Goal: Find specific page/section: Locate a particular part of the current website

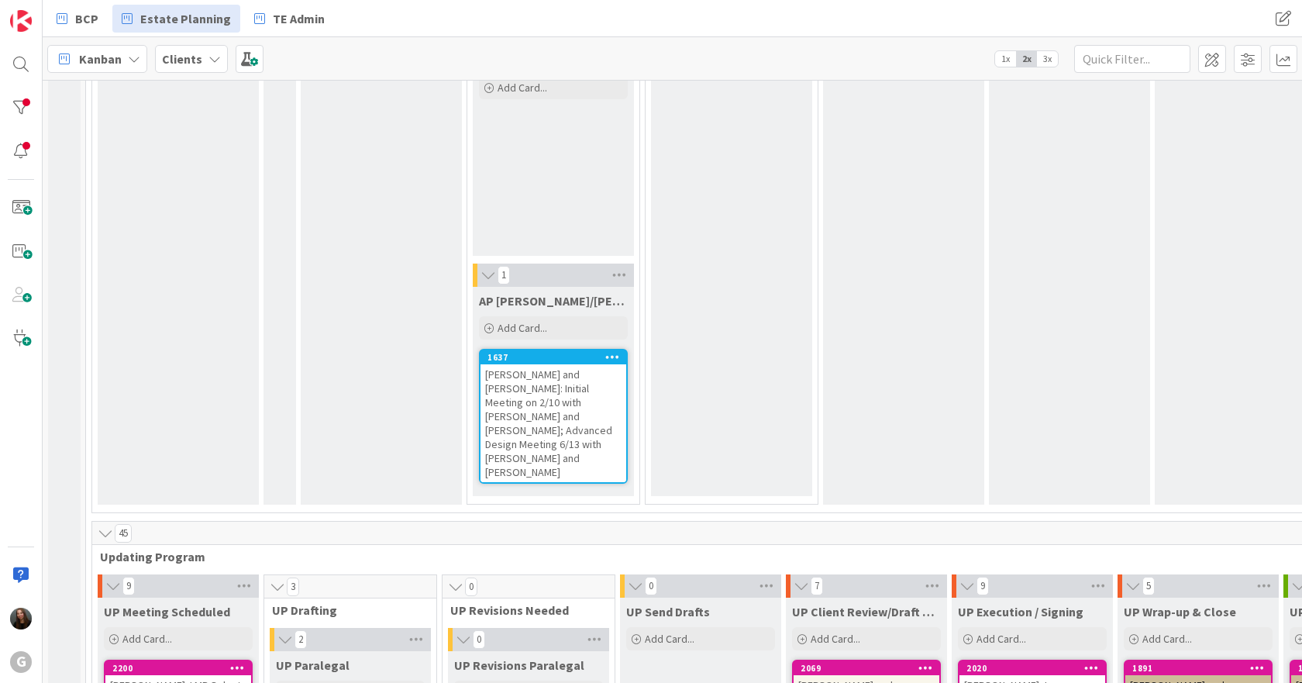
scroll to position [2944, 0]
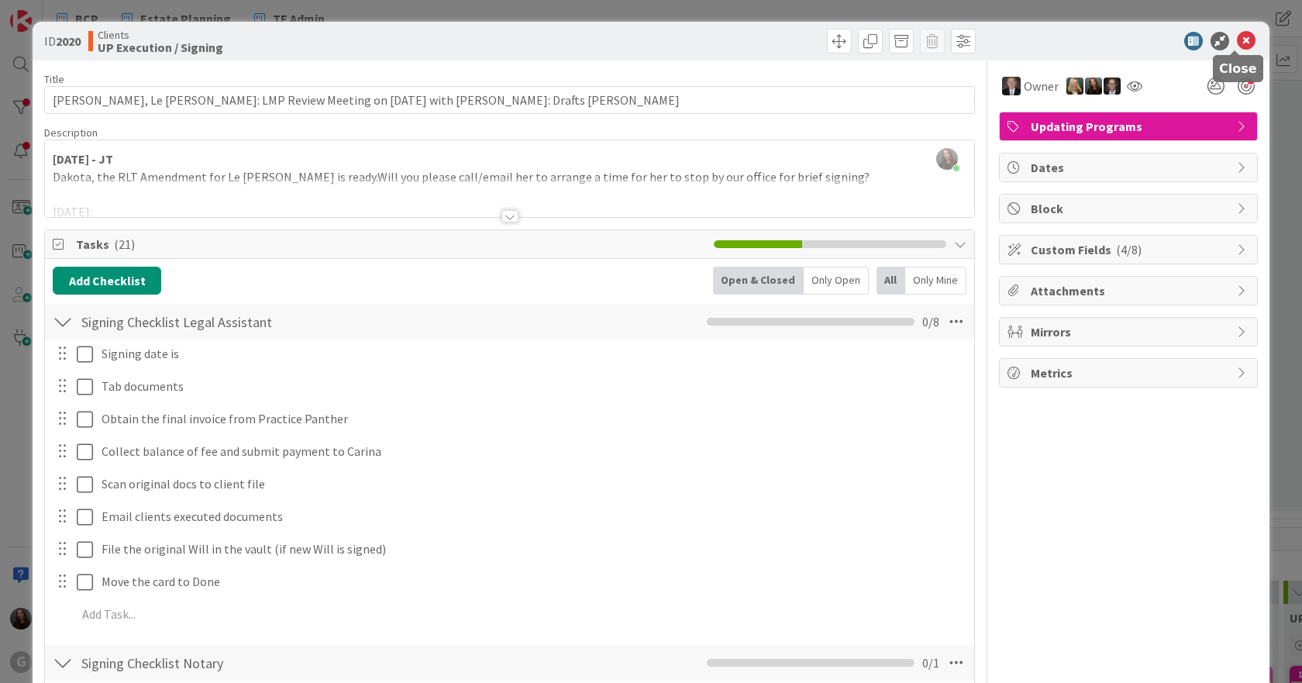
click at [1237, 33] on icon at bounding box center [1245, 41] width 19 height 19
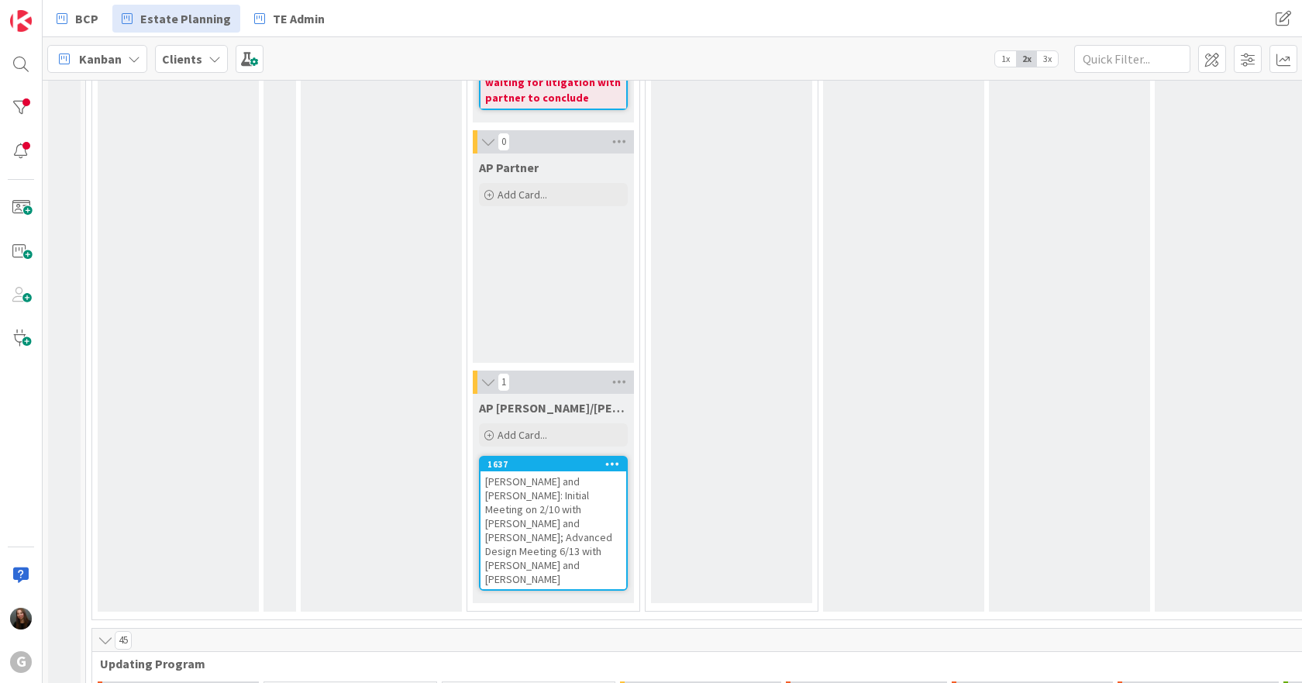
scroll to position [2842, 0]
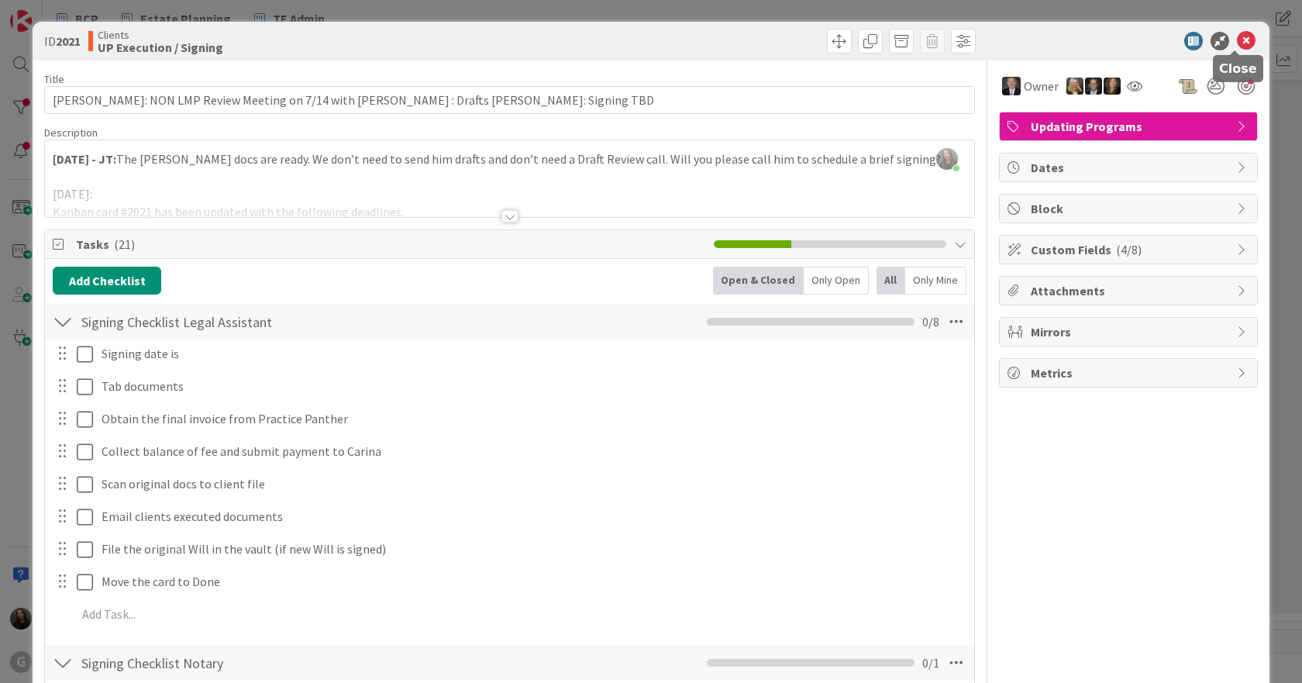
click at [1239, 37] on icon at bounding box center [1245, 41] width 19 height 19
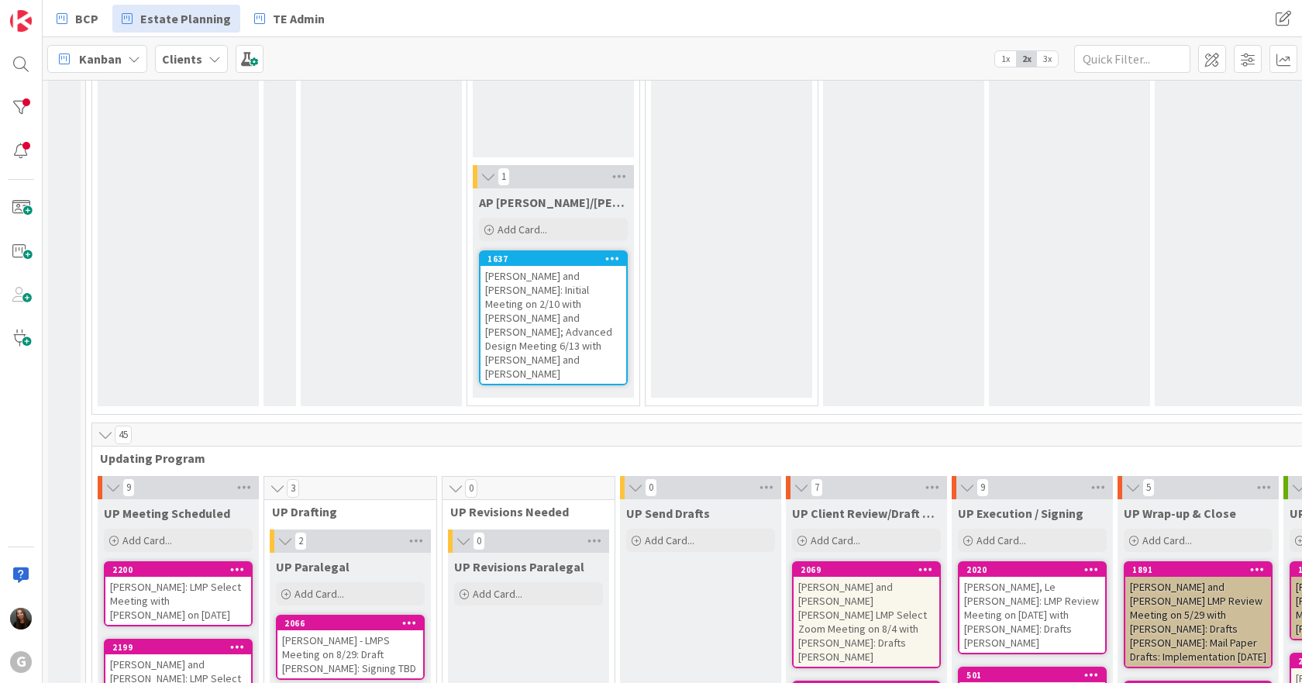
scroll to position [3151, 0]
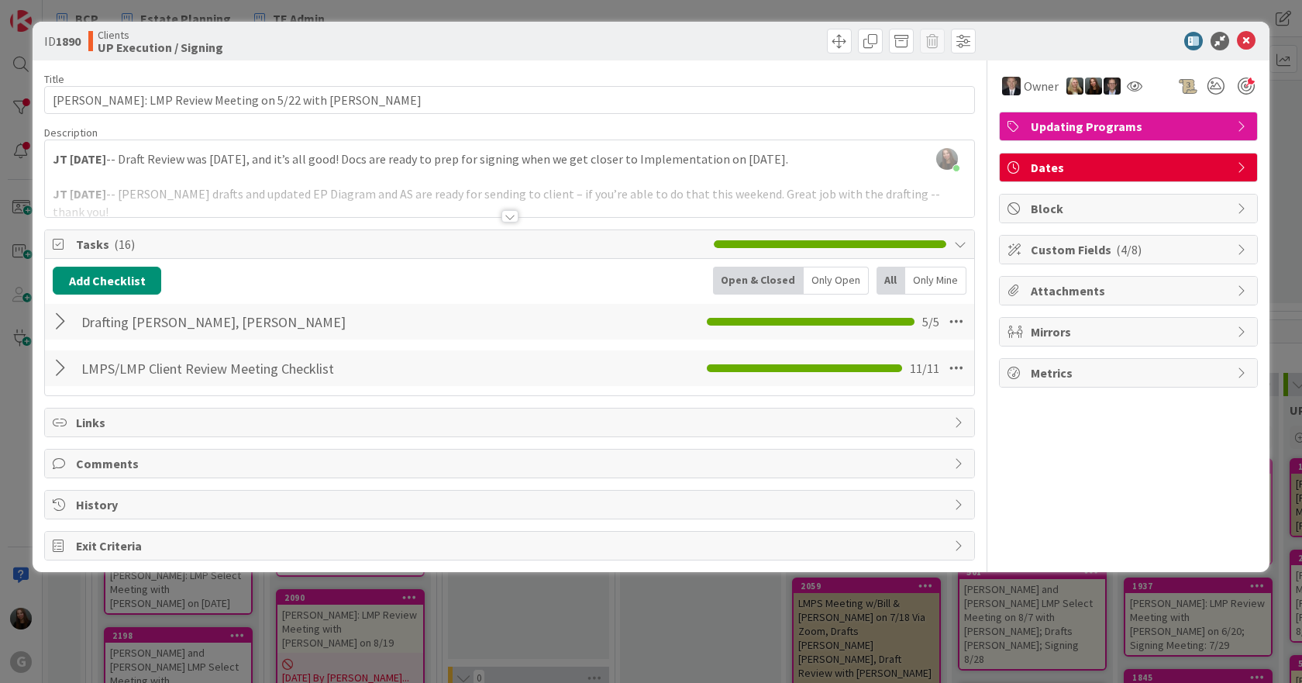
click at [60, 371] on div at bounding box center [63, 368] width 20 height 28
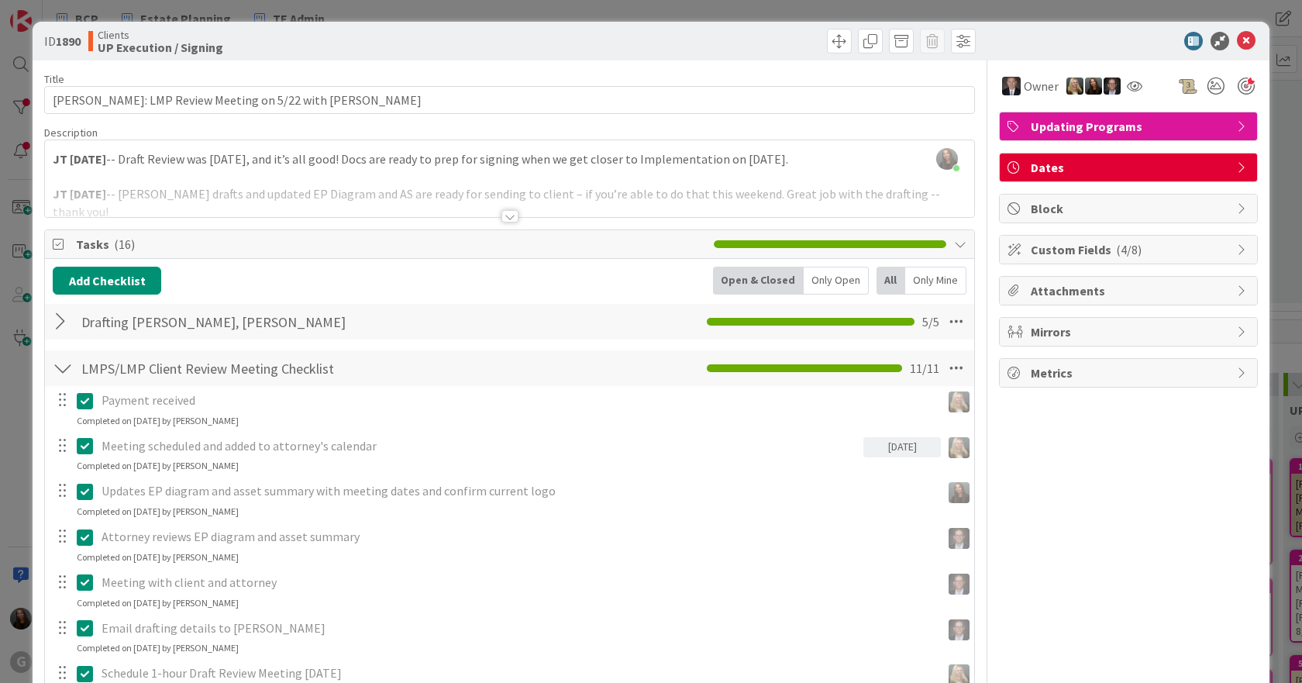
click at [57, 312] on div at bounding box center [63, 322] width 20 height 28
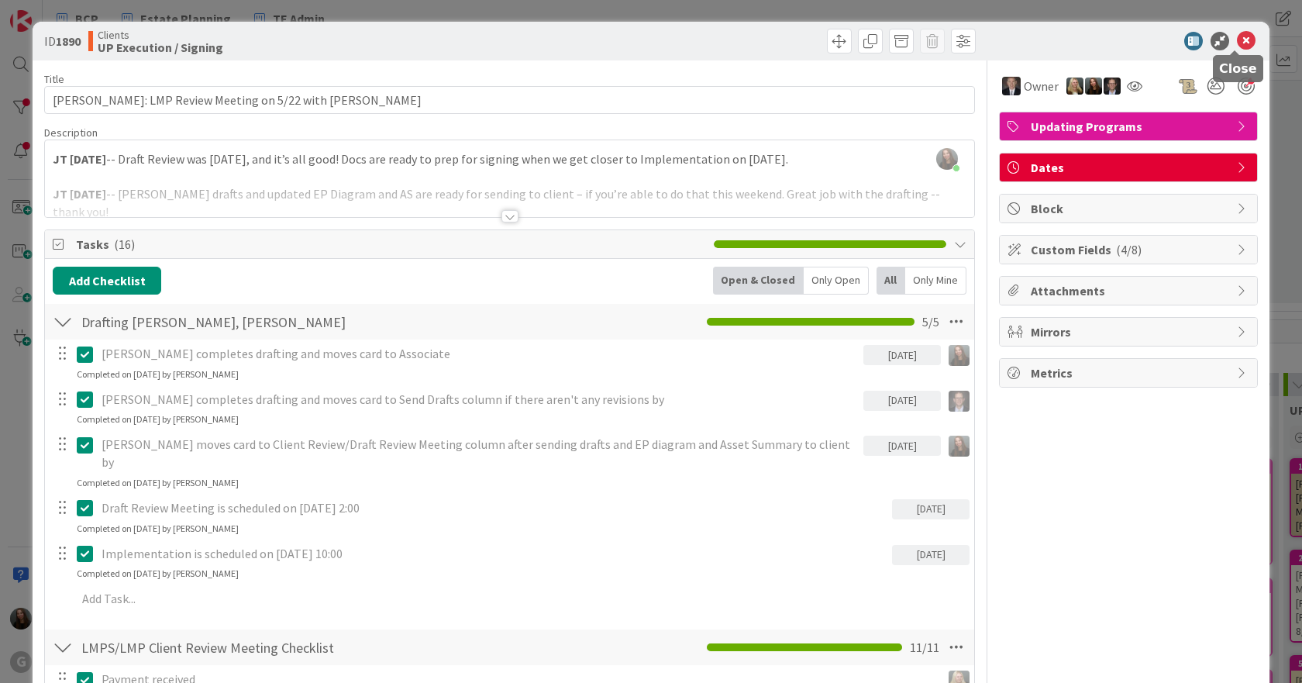
click at [1241, 45] on icon at bounding box center [1245, 41] width 19 height 19
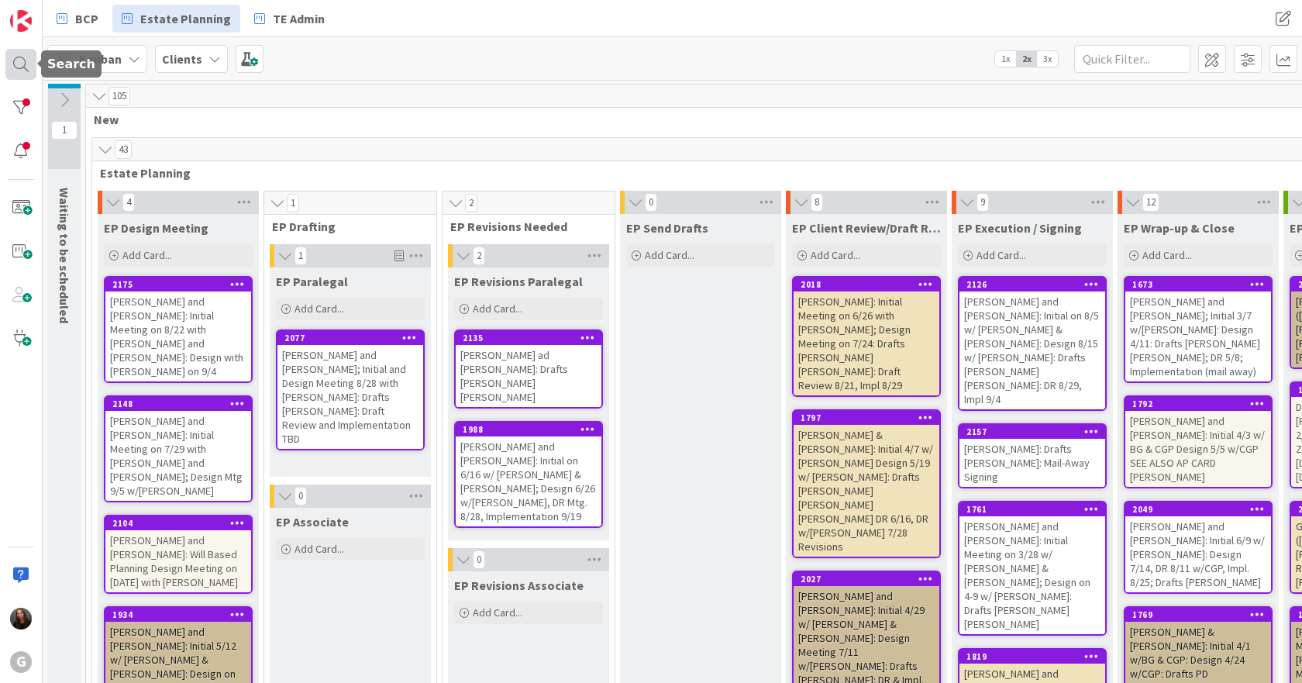
click at [28, 72] on div at bounding box center [20, 64] width 31 height 31
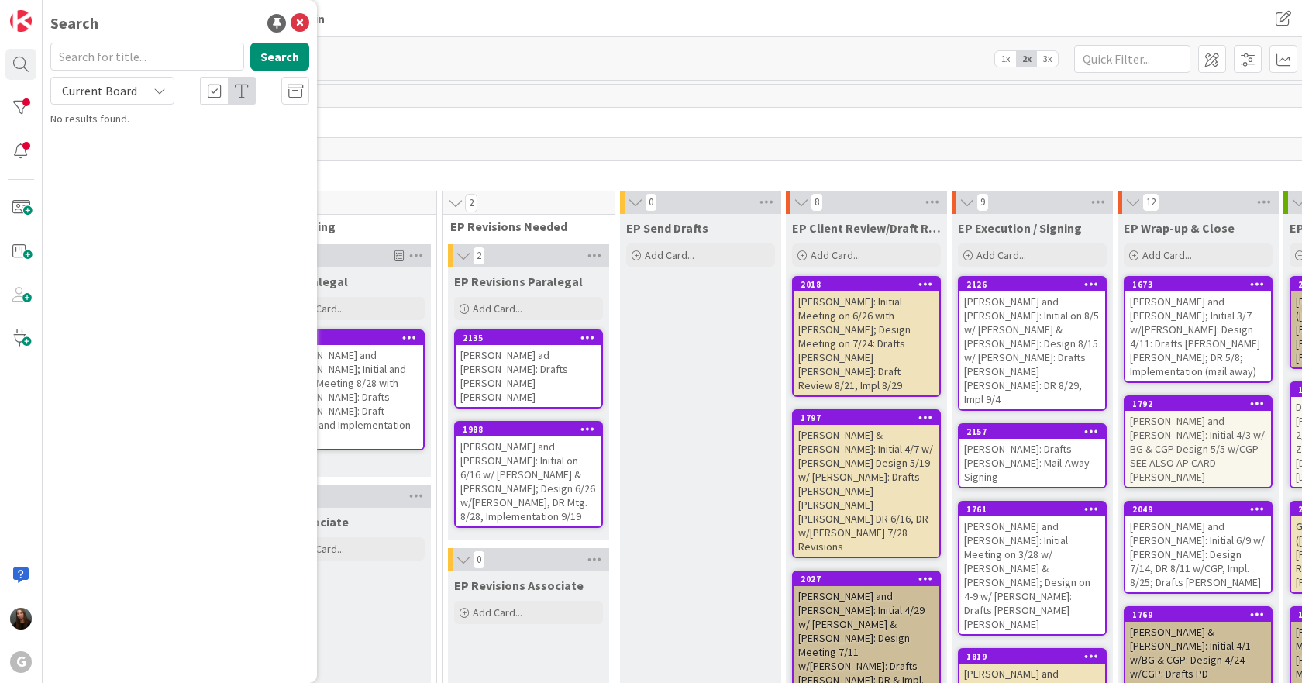
click at [80, 50] on input "text" at bounding box center [147, 57] width 194 height 28
click at [142, 57] on input "Bennet" at bounding box center [147, 57] width 194 height 28
type input "[PERSON_NAME]"
click at [294, 51] on button "Search" at bounding box center [279, 57] width 59 height 28
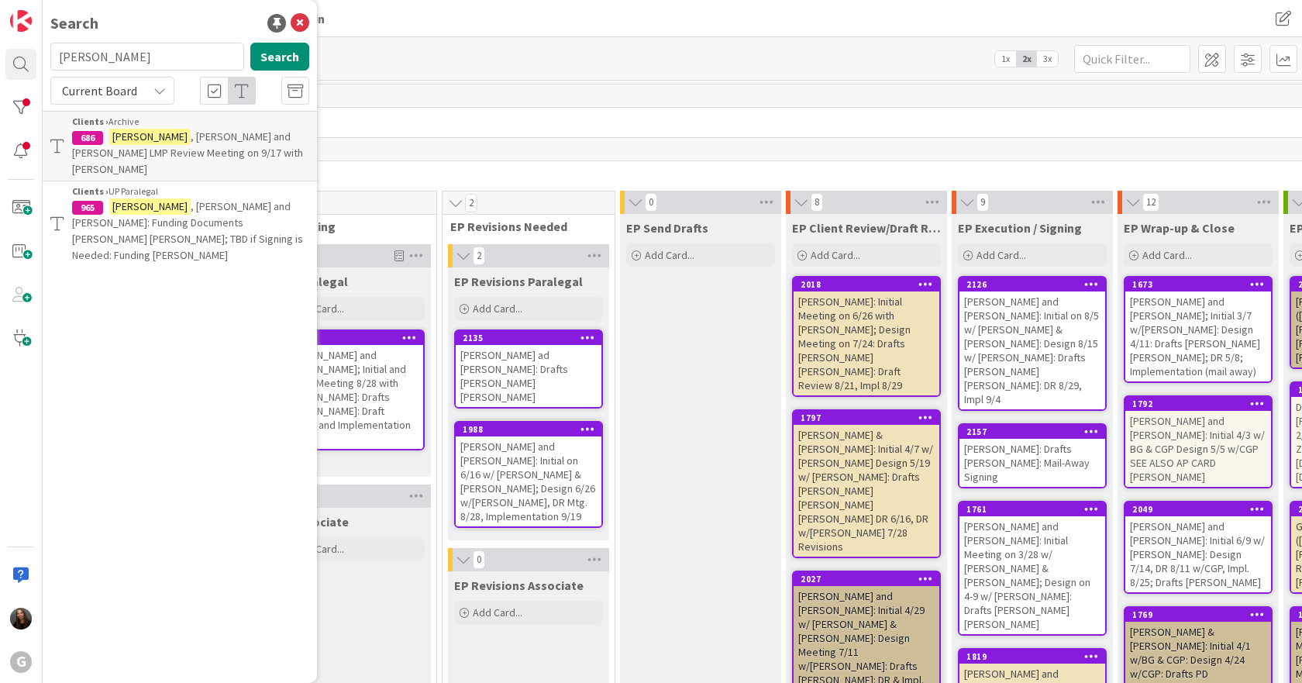
click at [233, 211] on span ", [PERSON_NAME] and [PERSON_NAME]: Funding Documents [PERSON_NAME] [PERSON_NAME…" at bounding box center [187, 230] width 231 height 63
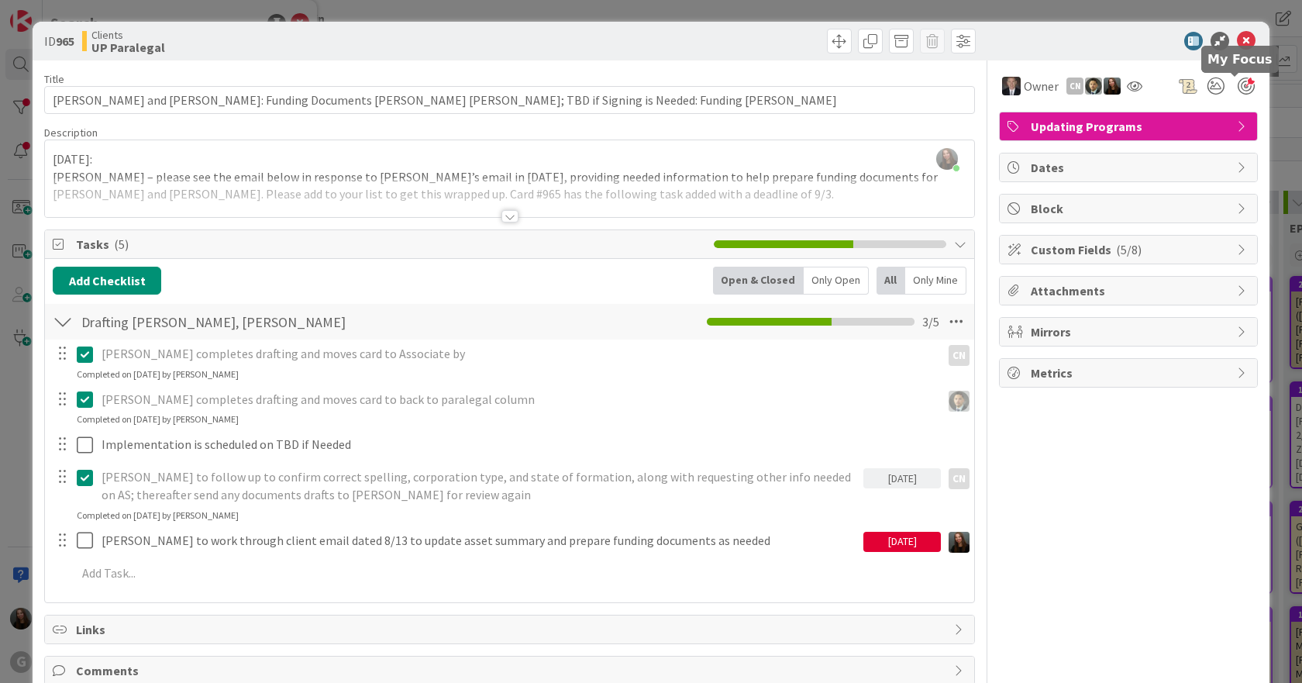
click at [1238, 89] on div at bounding box center [1245, 85] width 17 height 17
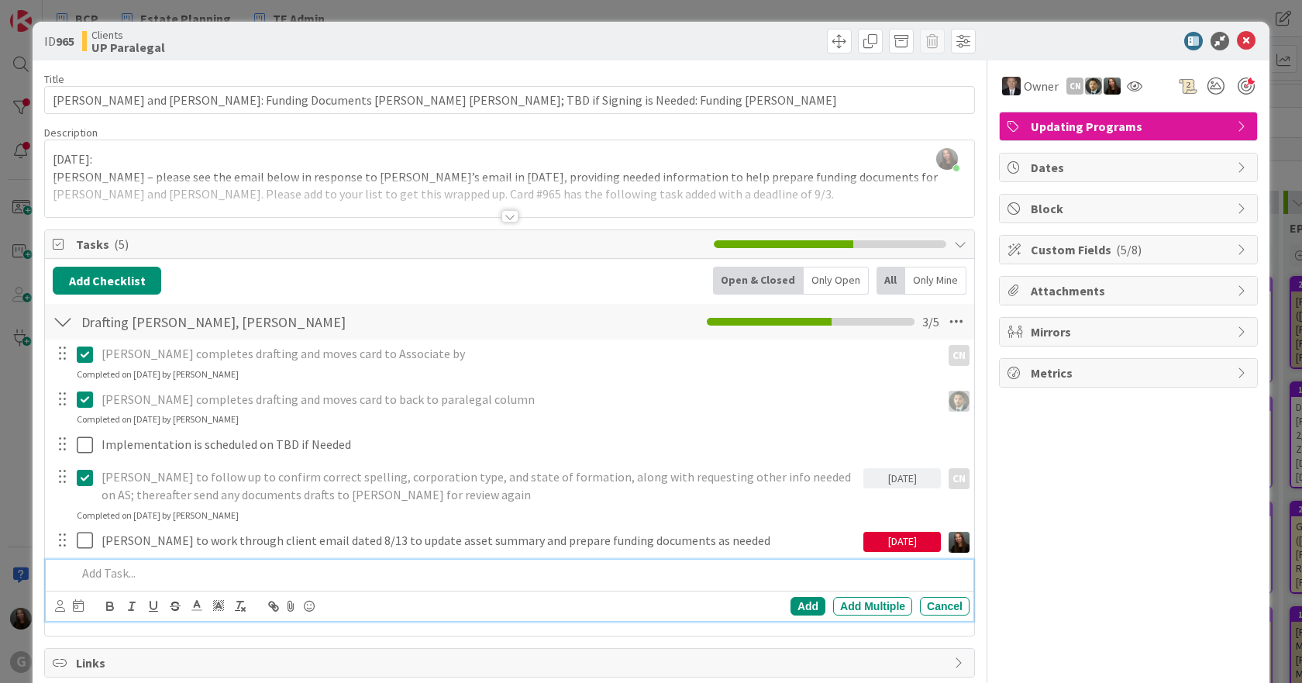
drag, startPoint x: 683, startPoint y: 595, endPoint x: 1164, endPoint y: 546, distance: 483.6
click at [1164, 546] on div "Owner CN Updating Programs Dates Block Custom Fields ( 5/8 ) Attachments Mirror…" at bounding box center [1128, 430] width 259 height 740
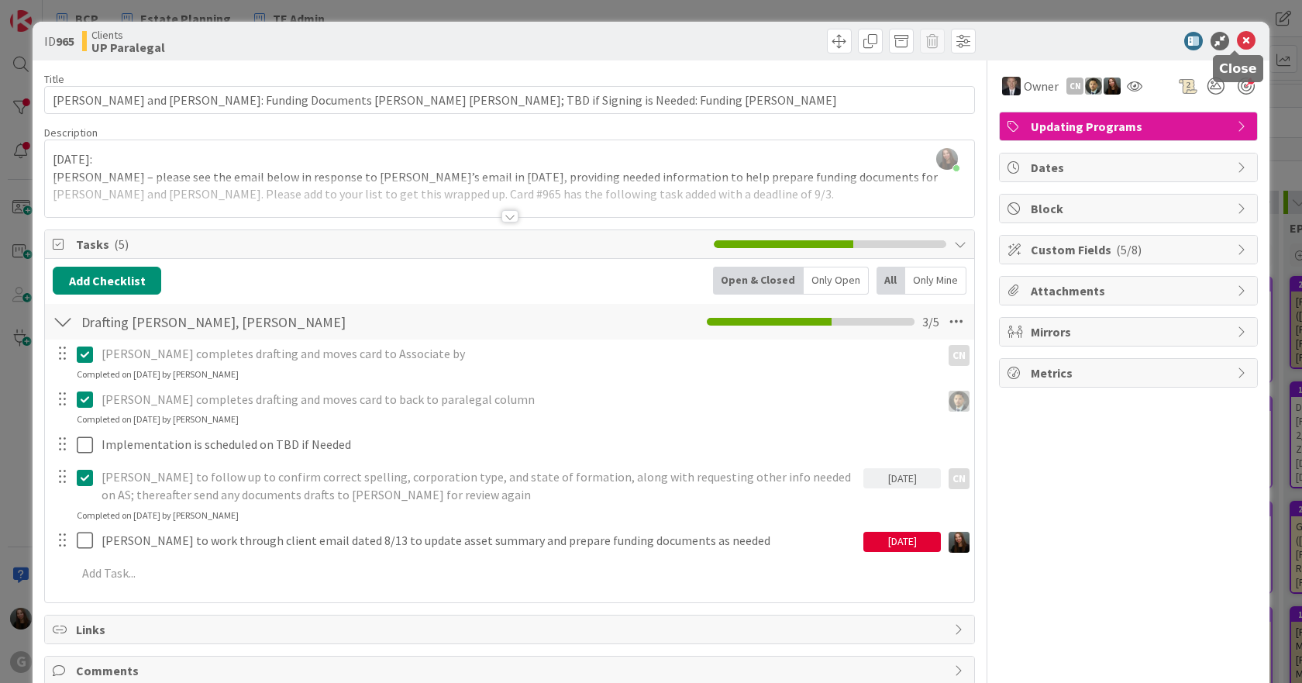
click at [1236, 43] on icon at bounding box center [1245, 41] width 19 height 19
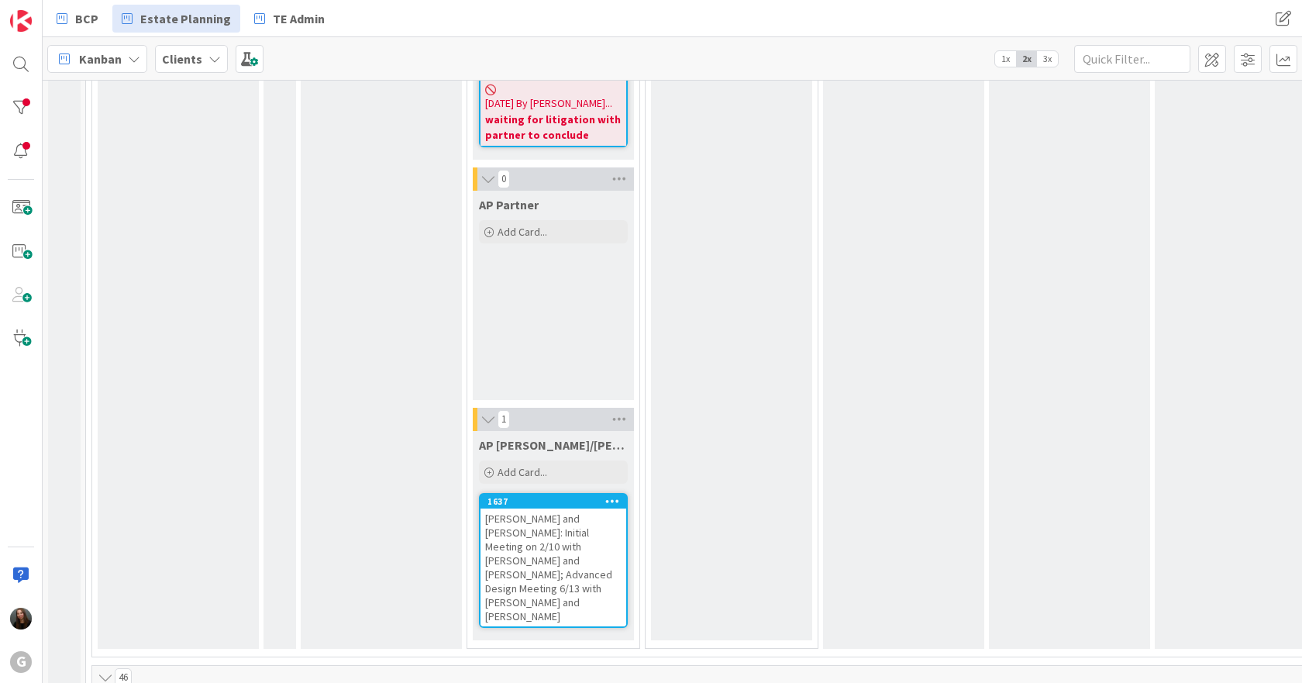
scroll to position [2920, 0]
